Goal: Navigation & Orientation: Find specific page/section

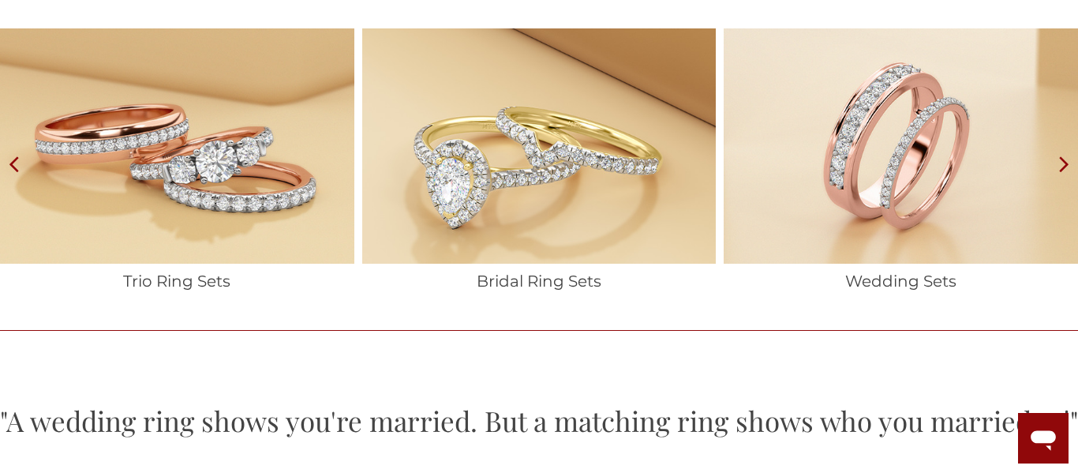
scroll to position [2386, 0]
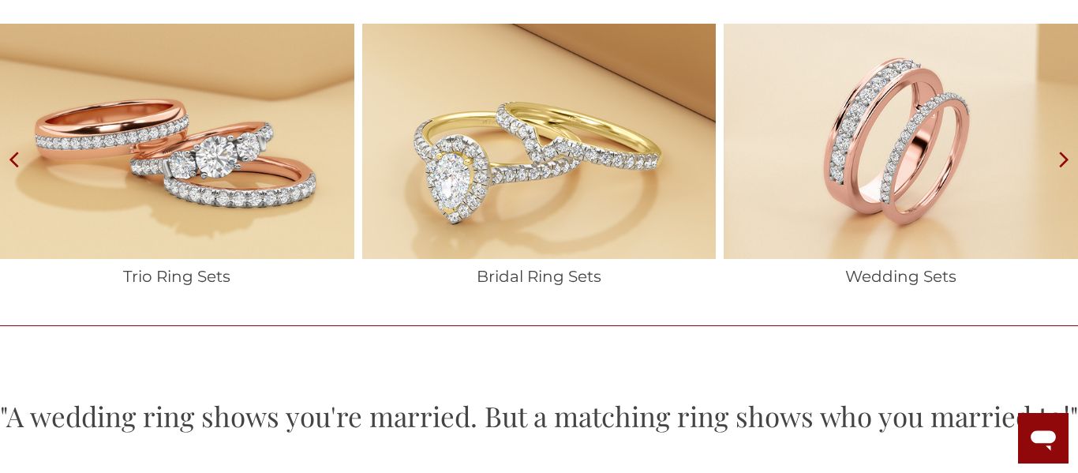
click at [879, 151] on img at bounding box center [901, 142] width 354 height 236
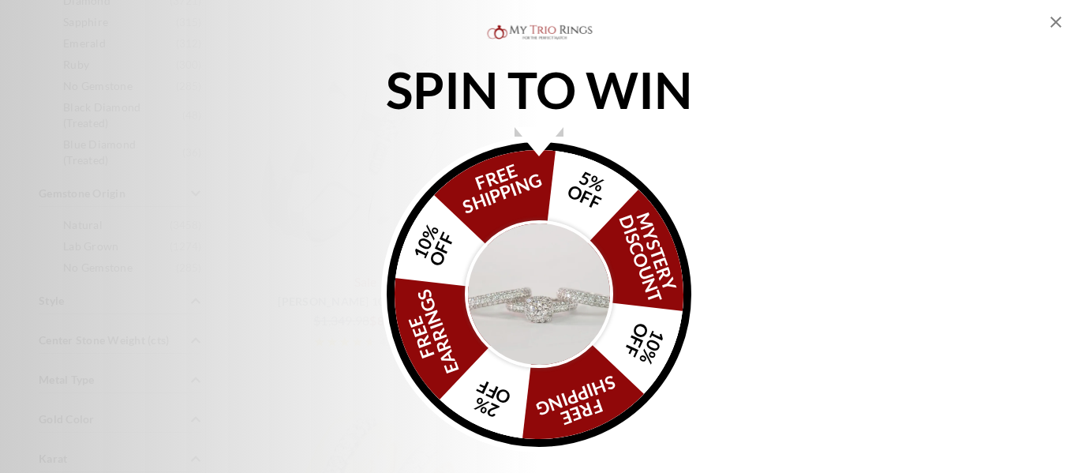
scroll to position [1059, 0]
click at [1055, 21] on icon "Close popup" at bounding box center [1056, 22] width 11 height 11
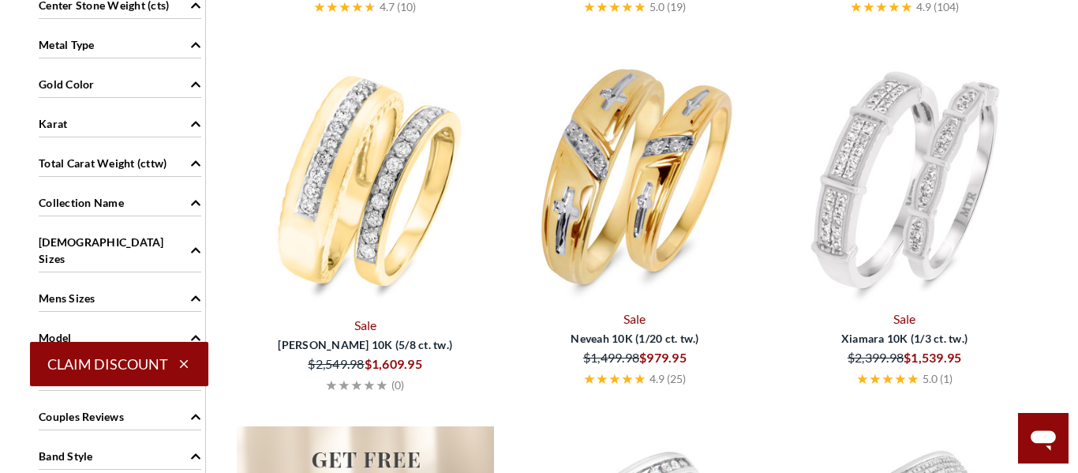
scroll to position [1393, 0]
